Goal: Task Accomplishment & Management: Use online tool/utility

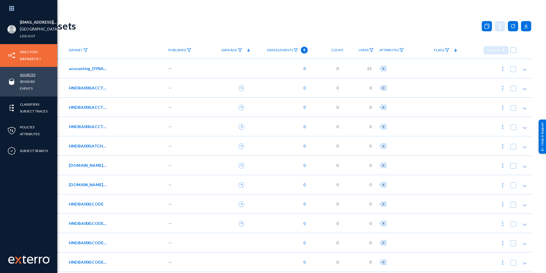
click at [30, 77] on link "Sources" at bounding box center [27, 74] width 15 height 7
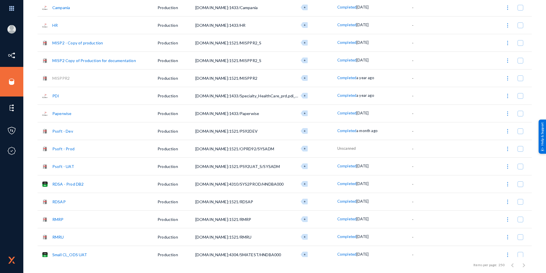
scroll to position [256, 0]
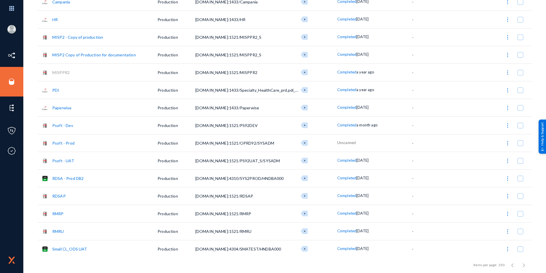
click at [66, 125] on link "Psoft - Dev" at bounding box center [62, 125] width 21 height 5
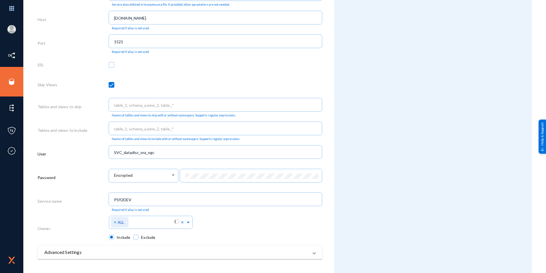
scroll to position [226, 0]
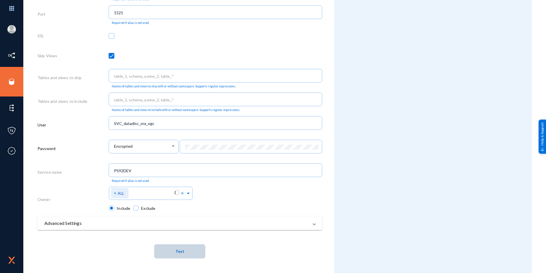
click at [186, 247] on button "Test" at bounding box center [179, 251] width 51 height 14
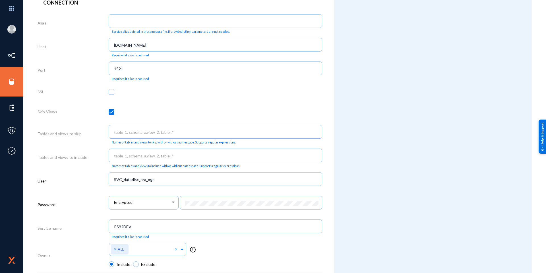
scroll to position [171, 0]
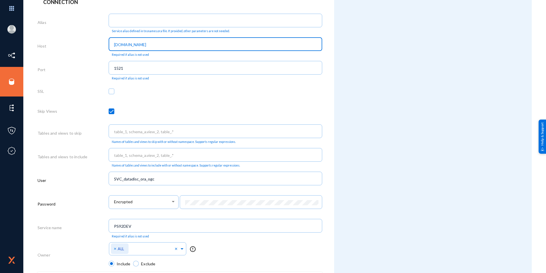
drag, startPoint x: 156, startPoint y: 46, endPoint x: 111, endPoint y: 47, distance: 44.7
click at [111, 47] on div "[DOMAIN_NAME]" at bounding box center [216, 43] width 214 height 15
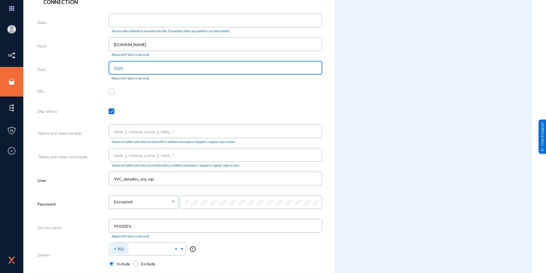
drag, startPoint x: 129, startPoint y: 70, endPoint x: 100, endPoint y: 70, distance: 29.3
click at [100, 70] on div "Port 1521 Required if alias is not used" at bounding box center [180, 71] width 285 height 24
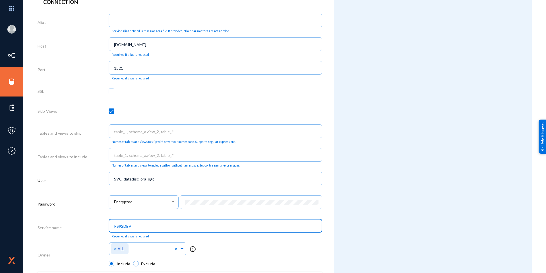
drag, startPoint x: 138, startPoint y: 224, endPoint x: 108, endPoint y: 224, distance: 30.2
click at [108, 224] on div "Service name PS92DEV Required if alias is not used" at bounding box center [180, 229] width 285 height 24
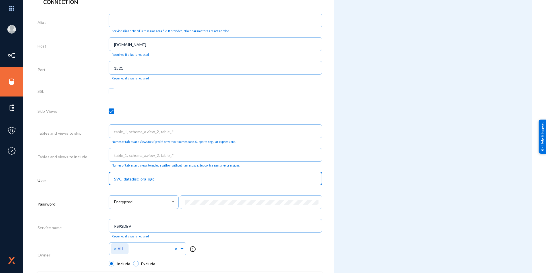
drag, startPoint x: 156, startPoint y: 179, endPoint x: 98, endPoint y: 180, distance: 57.2
click at [98, 180] on div "User SVC_datadisc_ora_ogc" at bounding box center [180, 182] width 285 height 24
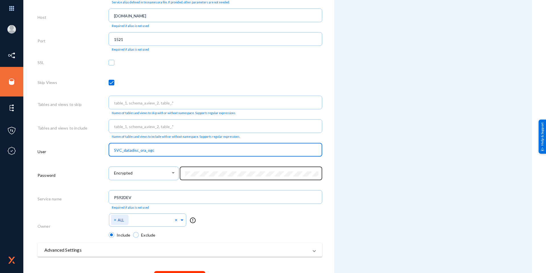
scroll to position [226, 0]
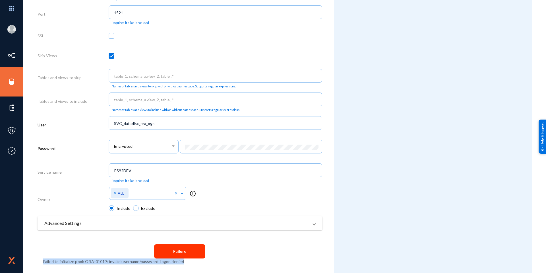
drag, startPoint x: 44, startPoint y: 262, endPoint x: 182, endPoint y: 265, distance: 138.9
click at [182, 265] on form "Source Configuration Cancel Save Delete Info Name Psoft - Dev Zone Production S…" at bounding box center [186, 30] width 297 height 485
copy span "Failed to initialize pool: ORA-01017: invalid username/password; logon denied"
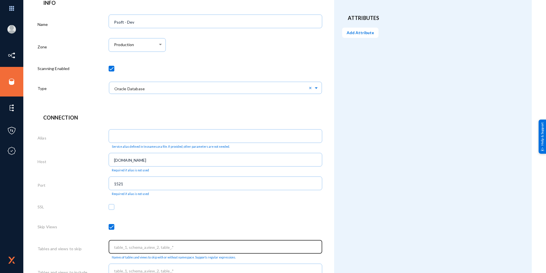
scroll to position [0, 0]
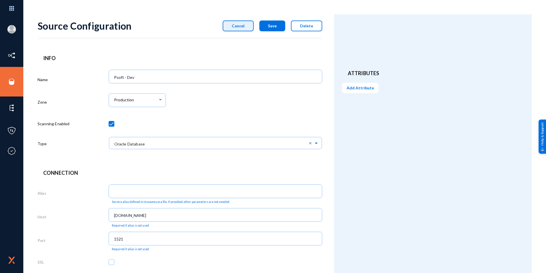
click at [246, 26] on button "Cancel" at bounding box center [238, 25] width 31 height 11
